Goal: Task Accomplishment & Management: Use online tool/utility

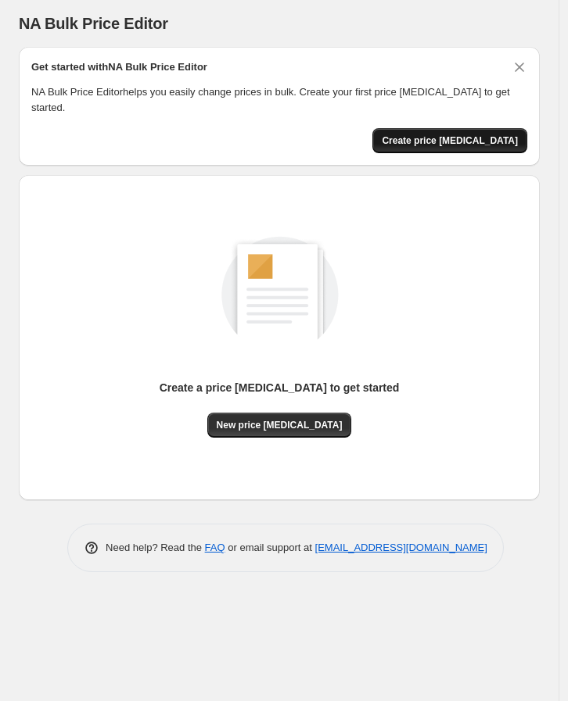
click at [495, 131] on button "Create price [MEDICAL_DATA]" at bounding box center [449, 140] width 155 height 25
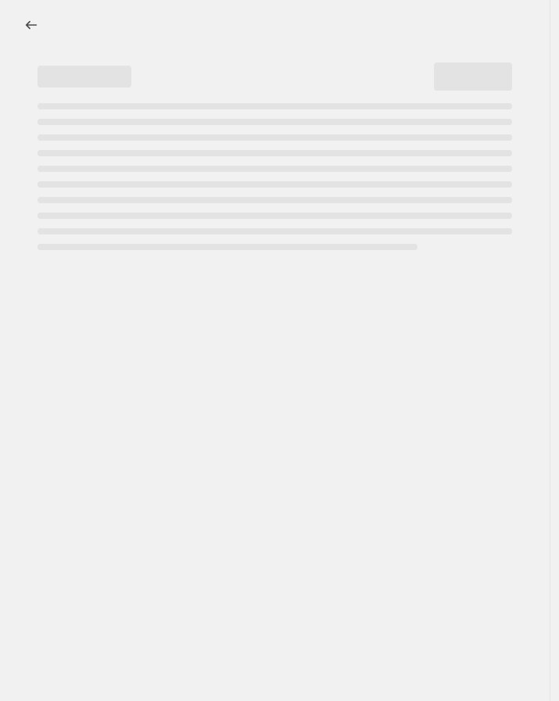
select select "percentage"
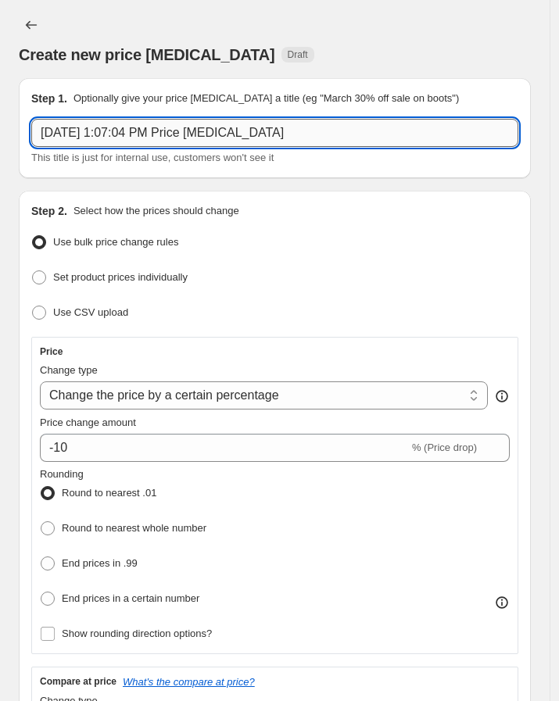
click at [219, 131] on input "[DATE] 1:07:04 PM Price [MEDICAL_DATA]" at bounding box center [274, 133] width 487 height 28
paste input "47+48 BLACK WEEK [DATE] [DATE] 25,00%"
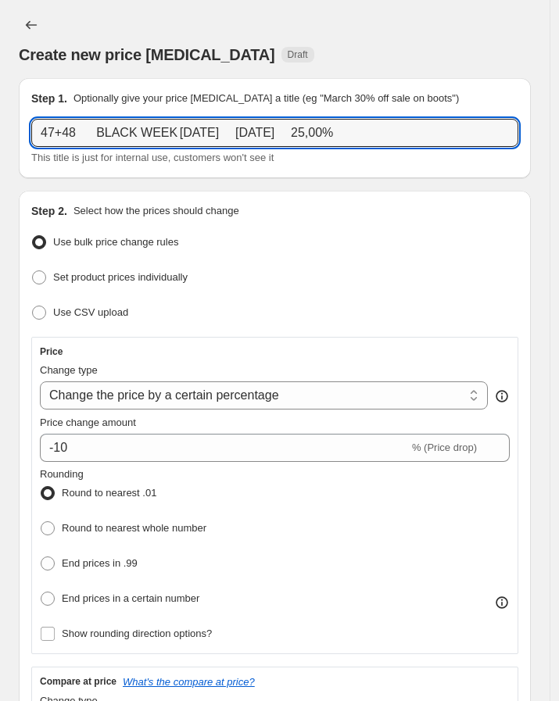
type input "47+48 BLACK WEEK [DATE] [DATE] 25,00%"
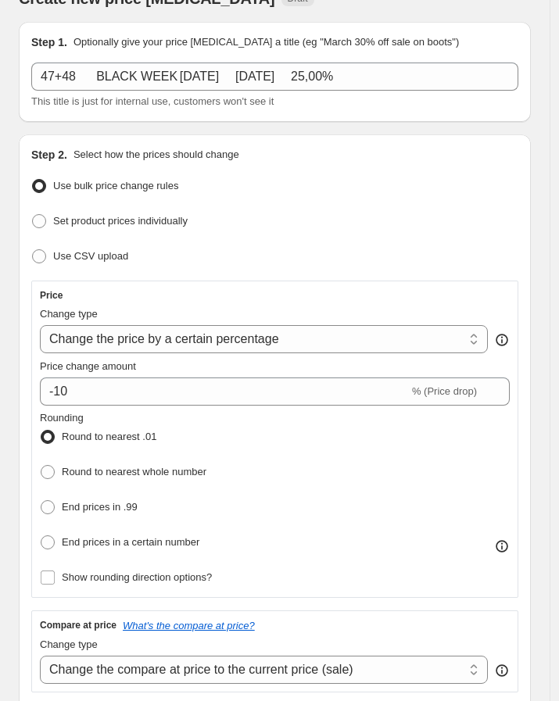
scroll to position [87, 0]
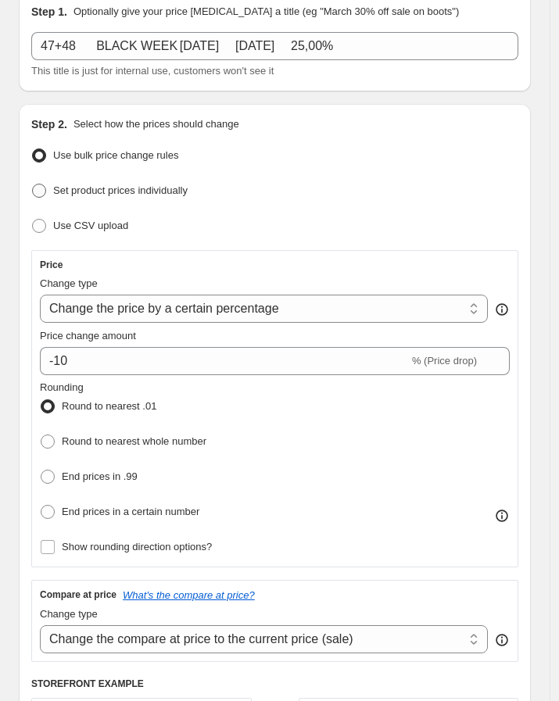
click at [61, 188] on span "Set product prices individually" at bounding box center [120, 191] width 134 height 12
click at [33, 185] on input "Set product prices individually" at bounding box center [32, 184] width 1 height 1
radio input "true"
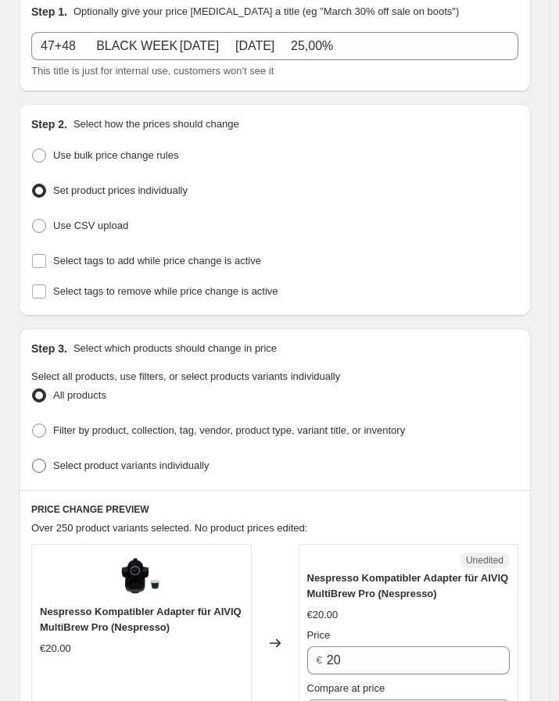
drag, startPoint x: 74, startPoint y: 453, endPoint x: 63, endPoint y: 458, distance: 11.5
click at [74, 460] on span "Select product variants individually" at bounding box center [131, 466] width 156 height 12
drag, startPoint x: 185, startPoint y: 457, endPoint x: 198, endPoint y: 457, distance: 13.3
click at [185, 460] on span "Select product variants individually" at bounding box center [131, 466] width 156 height 12
click at [33, 459] on input "Select product variants individually" at bounding box center [32, 459] width 1 height 1
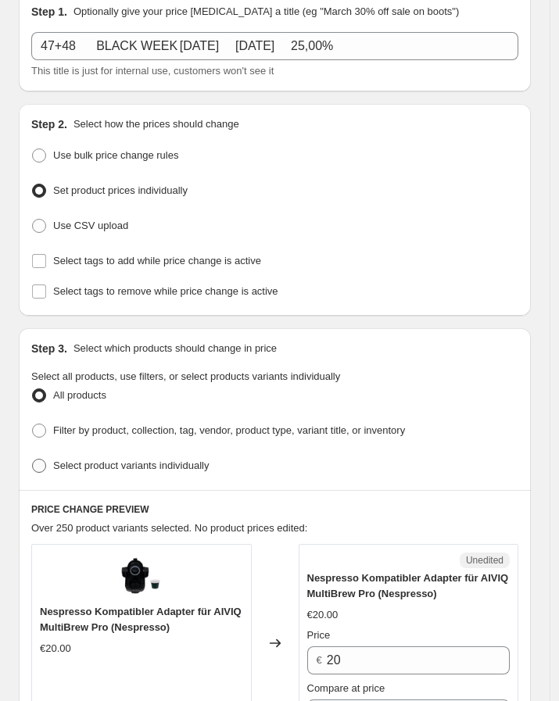
radio input "true"
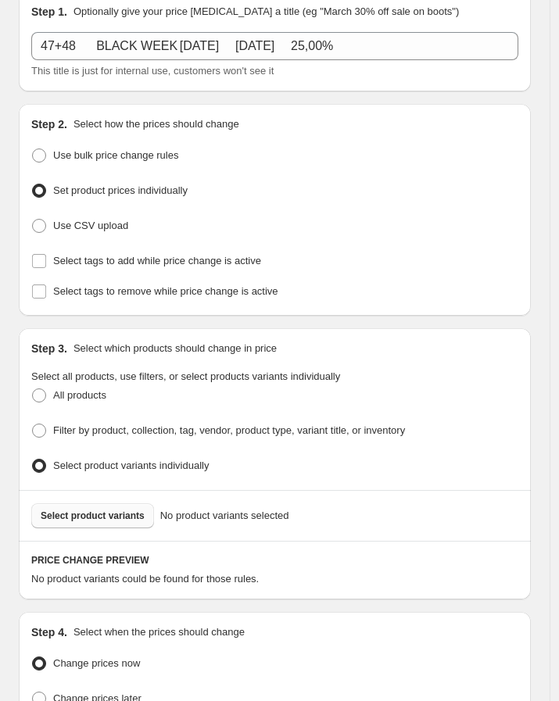
click at [122, 516] on button "Select product variants" at bounding box center [92, 516] width 123 height 25
click at [342, 626] on div "Step 4. Select when the prices should change" at bounding box center [274, 633] width 487 height 16
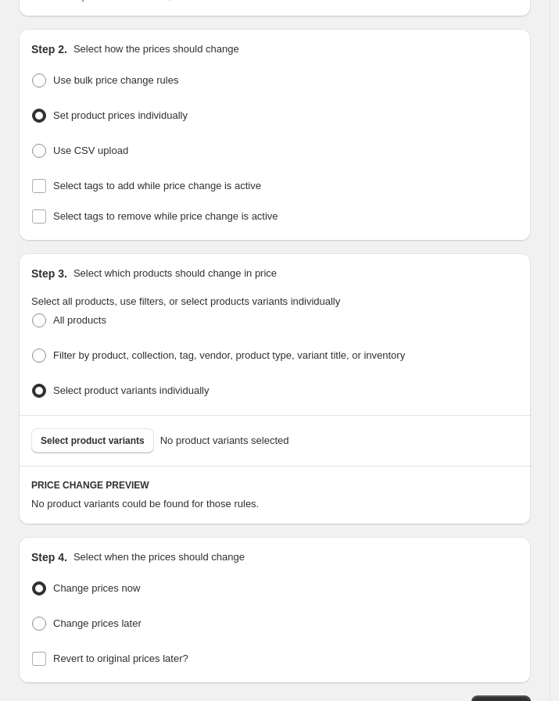
scroll to position [174, 0]
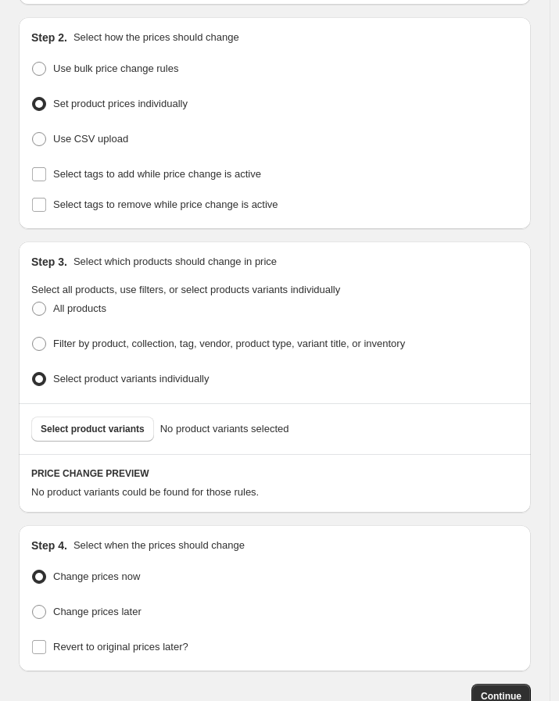
drag, startPoint x: 96, startPoint y: 603, endPoint x: 139, endPoint y: 605, distance: 43.1
click at [97, 606] on span "Change prices later" at bounding box center [97, 612] width 88 height 12
click at [33, 605] on input "Change prices later" at bounding box center [32, 605] width 1 height 1
radio input "true"
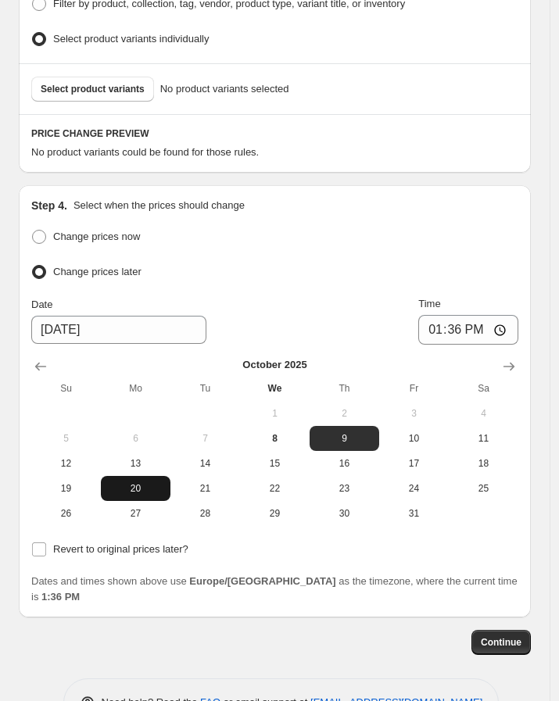
scroll to position [521, 0]
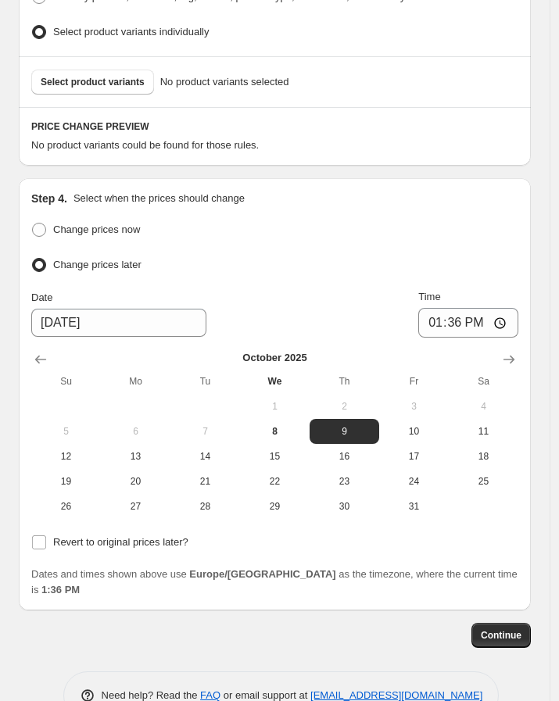
drag, startPoint x: 134, startPoint y: 542, endPoint x: 167, endPoint y: 554, distance: 35.9
click at [134, 542] on label "Revert to original prices later?" at bounding box center [109, 543] width 157 height 22
click at [46, 542] on input "Revert to original prices later?" at bounding box center [39, 543] width 14 height 14
checkbox input "true"
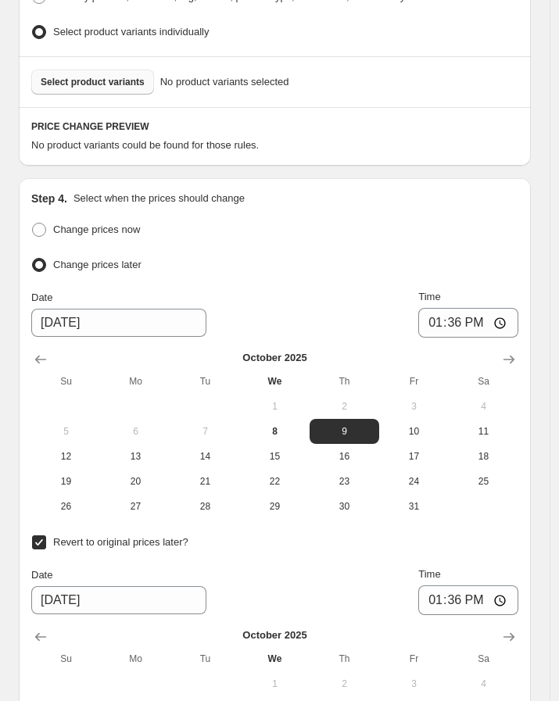
click at [90, 78] on span "Select product variants" at bounding box center [93, 82] width 104 height 13
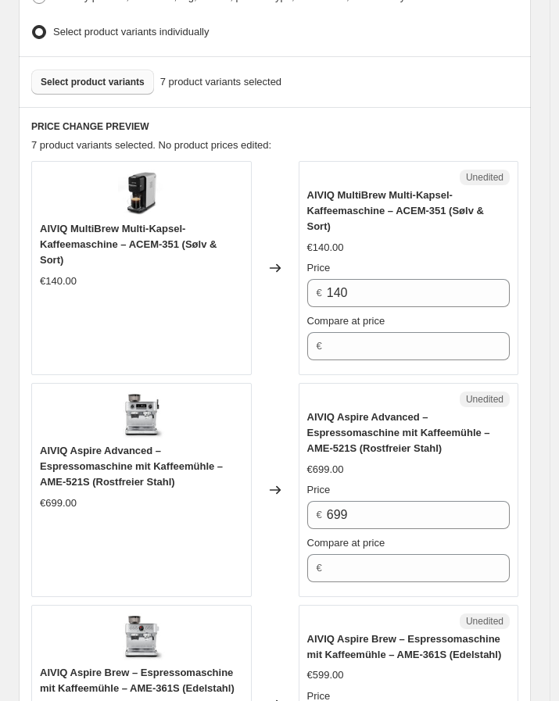
click at [102, 78] on span "Select product variants" at bounding box center [93, 82] width 104 height 13
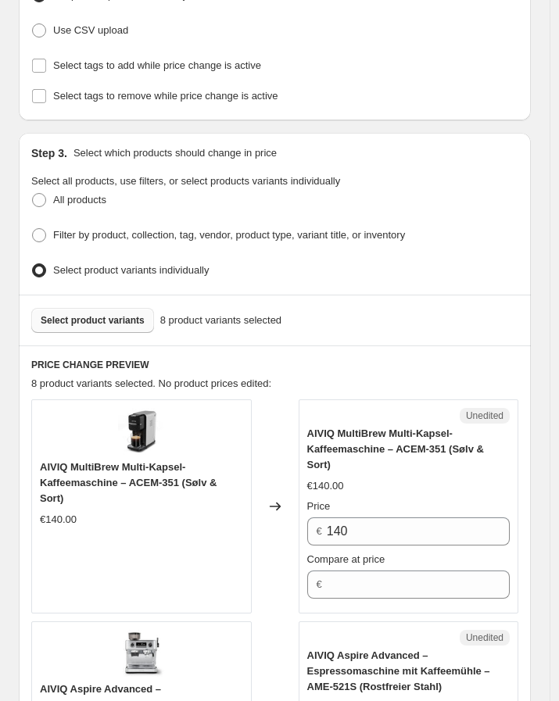
scroll to position [87, 0]
